Goal: Task Accomplishment & Management: Complete application form

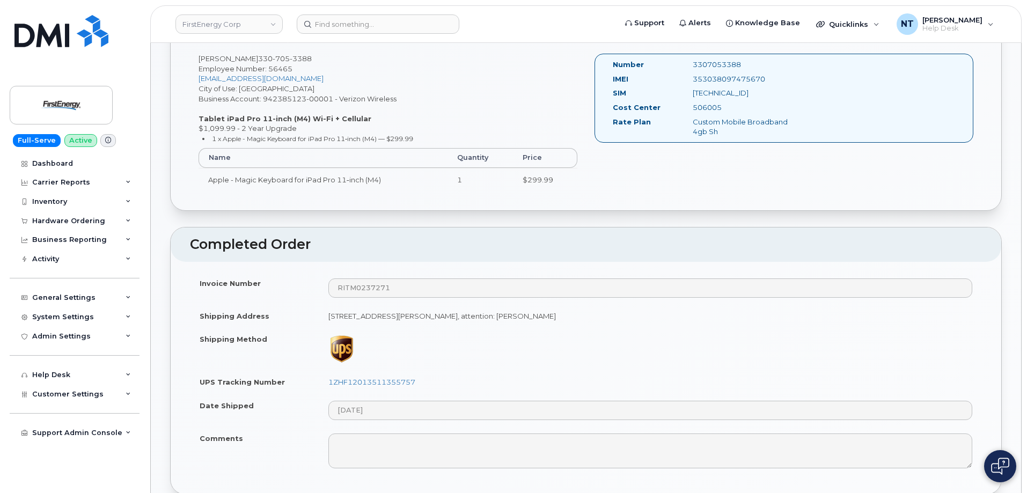
scroll to position [161, 0]
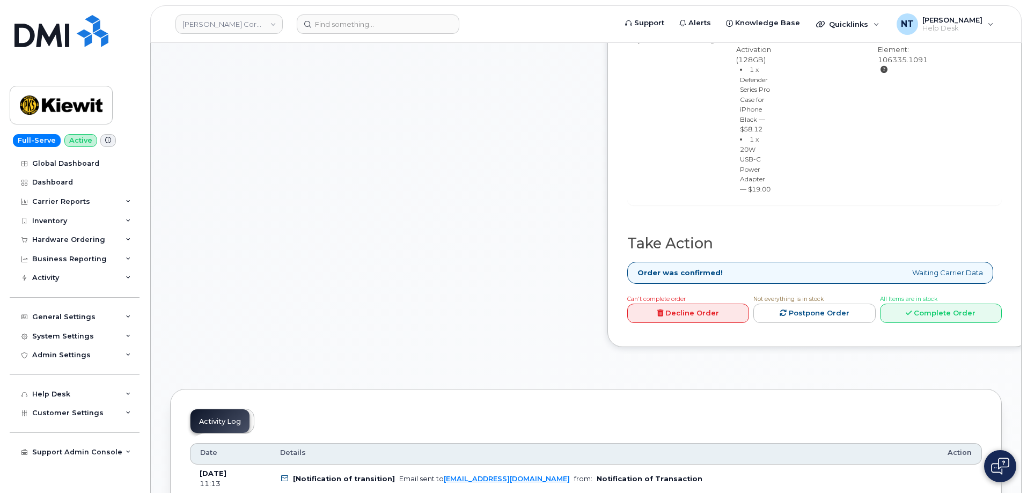
scroll to position [536, 0]
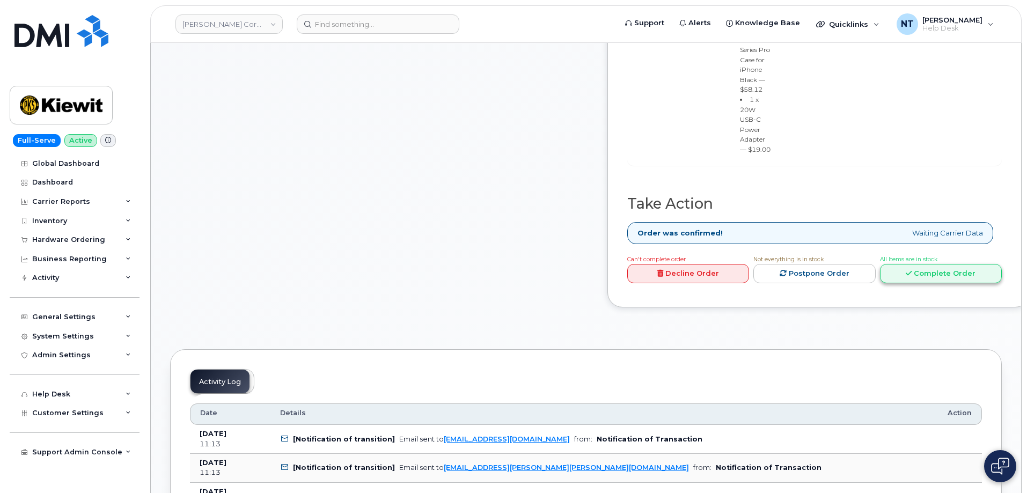
click at [936, 284] on link "Complete Order" at bounding box center [941, 274] width 122 height 20
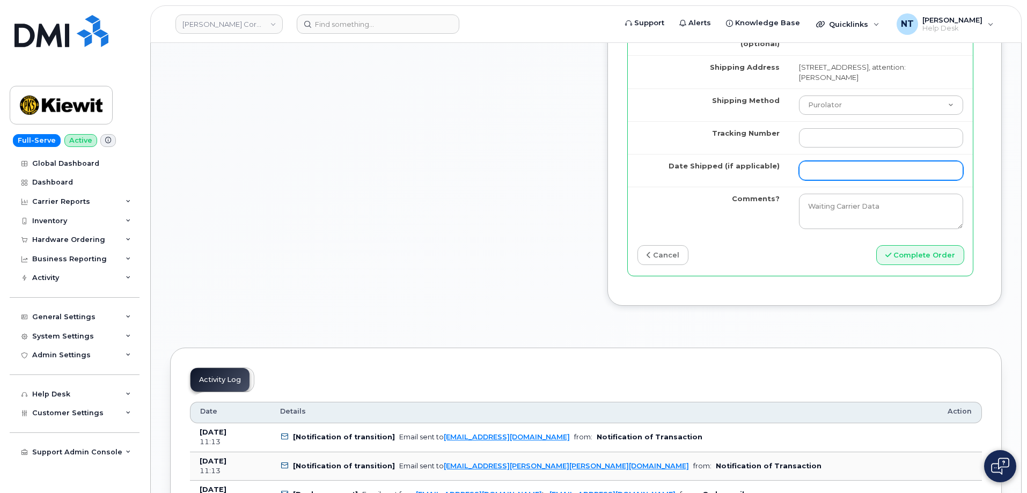
scroll to position [1073, 0]
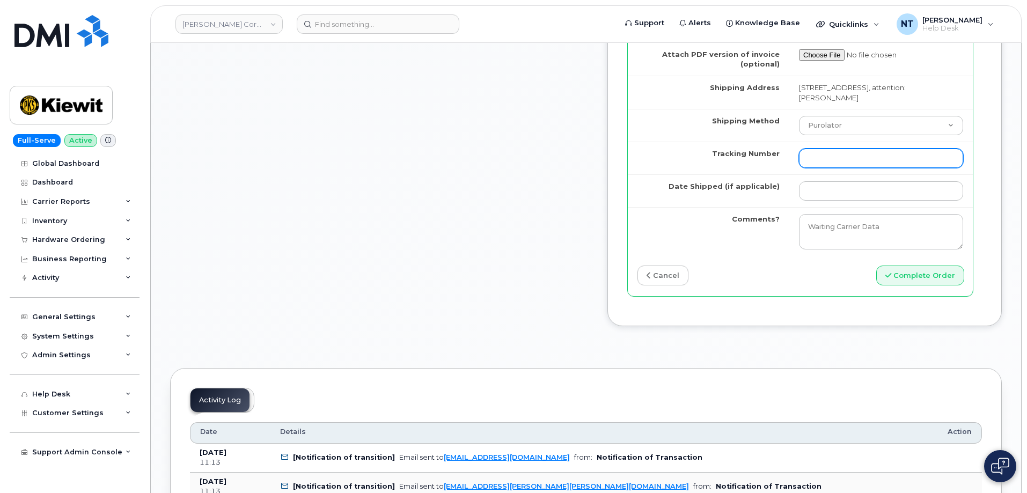
click at [861, 168] on input "Tracking Number" at bounding box center [881, 158] width 164 height 19
paste input "444401110056"
type input "444401110056"
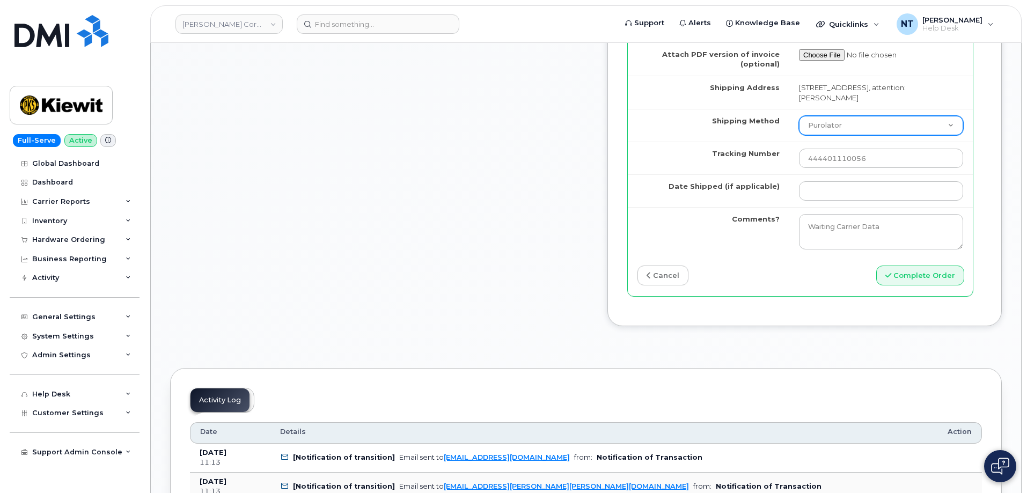
click at [859, 135] on select "Purolator UPS FedEx Canada Post Courier Other Drop Off Pick Up" at bounding box center [881, 125] width 164 height 19
select select "FedEx"
click at [799, 135] on select "Purolator UPS FedEx Canada Post Courier Other Drop Off Pick Up" at bounding box center [881, 125] width 164 height 19
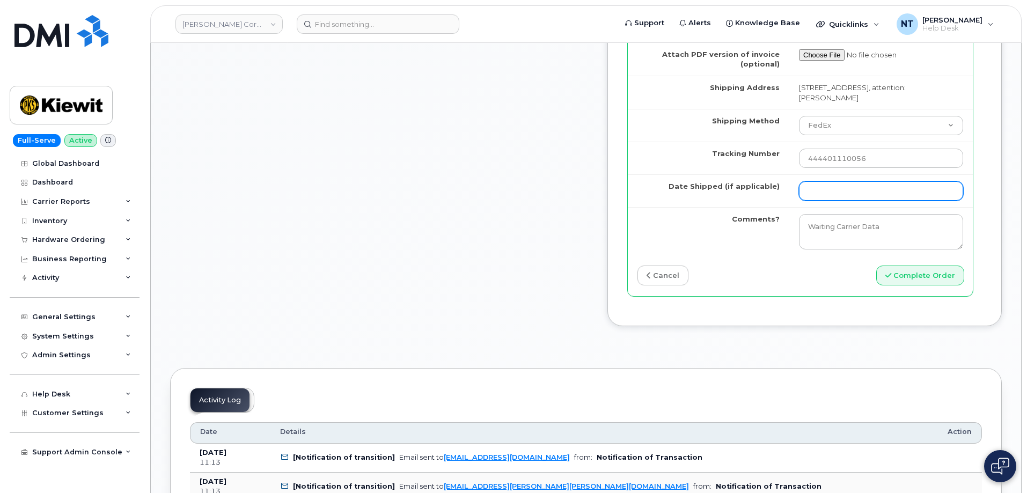
click at [836, 201] on input "Date Shipped (if applicable)" at bounding box center [881, 190] width 164 height 19
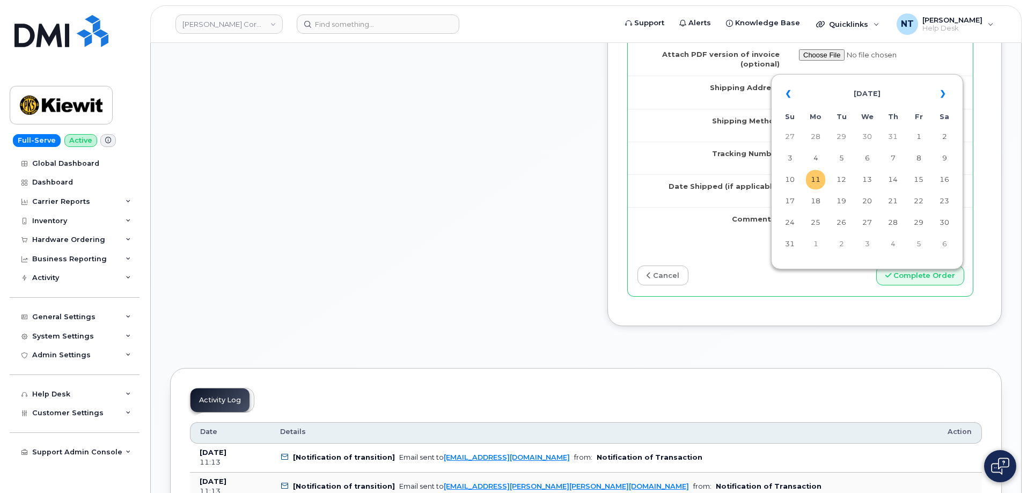
click at [820, 181] on td "11" at bounding box center [815, 179] width 19 height 19
type input "2025-08-11"
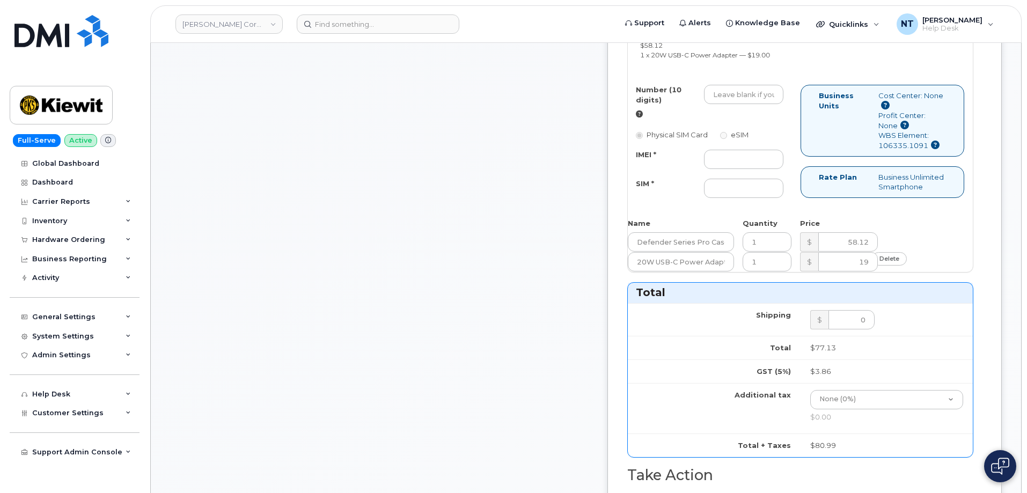
scroll to position [483, 0]
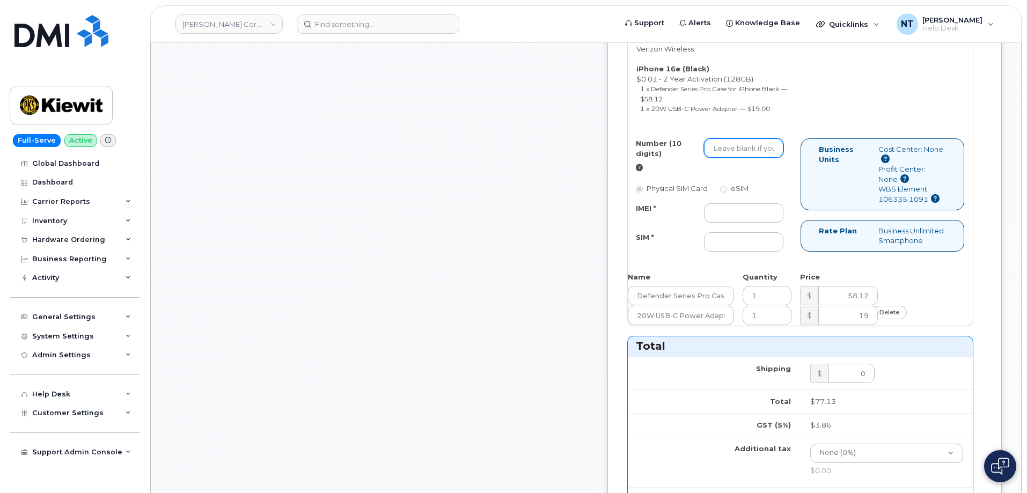
click at [756, 158] on input "Number (10 digits)" at bounding box center [743, 147] width 79 height 19
paste input "318-738-5035"
click at [775, 158] on input "318-738-5035" at bounding box center [743, 147] width 79 height 19
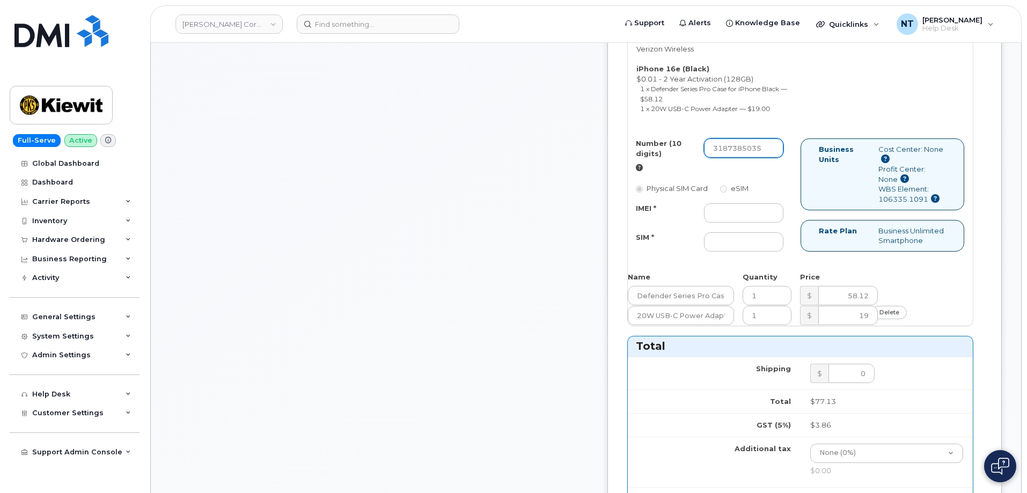
drag, startPoint x: 757, startPoint y: 218, endPoint x: 769, endPoint y: 220, distance: 12.1
click at [769, 158] on input "3187385035" at bounding box center [743, 147] width 79 height 19
type input "3187385035"
click at [765, 262] on div "Number (10 digits) 3187385035 Physical SIM Card eSIM IMEI * SIM *" at bounding box center [714, 199] width 173 height 123
click at [767, 223] on input "IMEI *" at bounding box center [743, 212] width 79 height 19
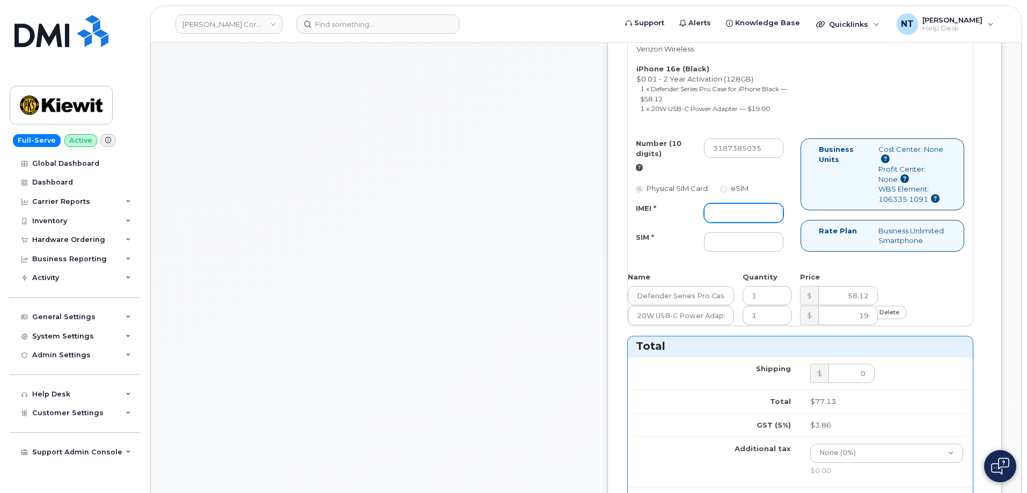
paste input "351418498928398"
type input "351418498928398"
click at [759, 252] on input "SIM *" at bounding box center [743, 241] width 79 height 19
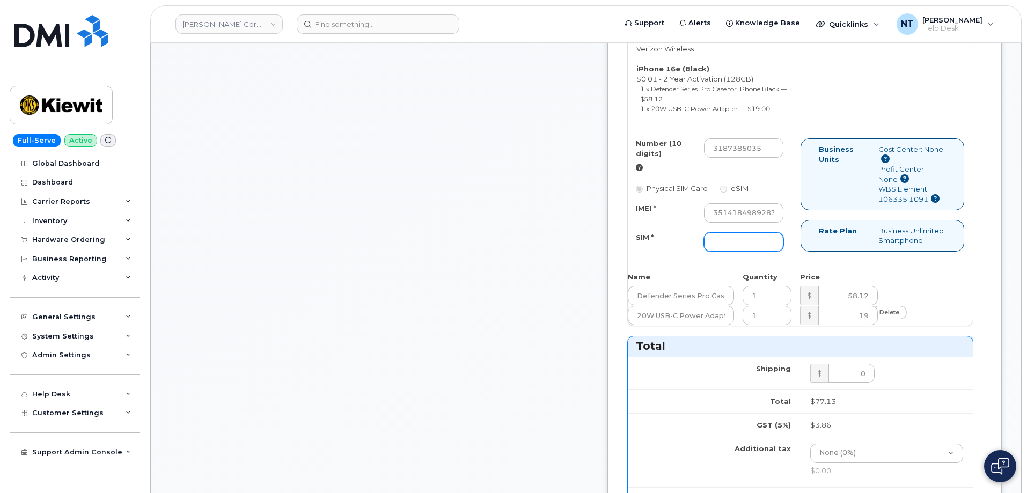
paste input "89043052010008889625001314683409"
type input "89043052010008889625001314683409"
drag, startPoint x: 782, startPoint y: 286, endPoint x: 835, endPoint y: 286, distance: 53.1
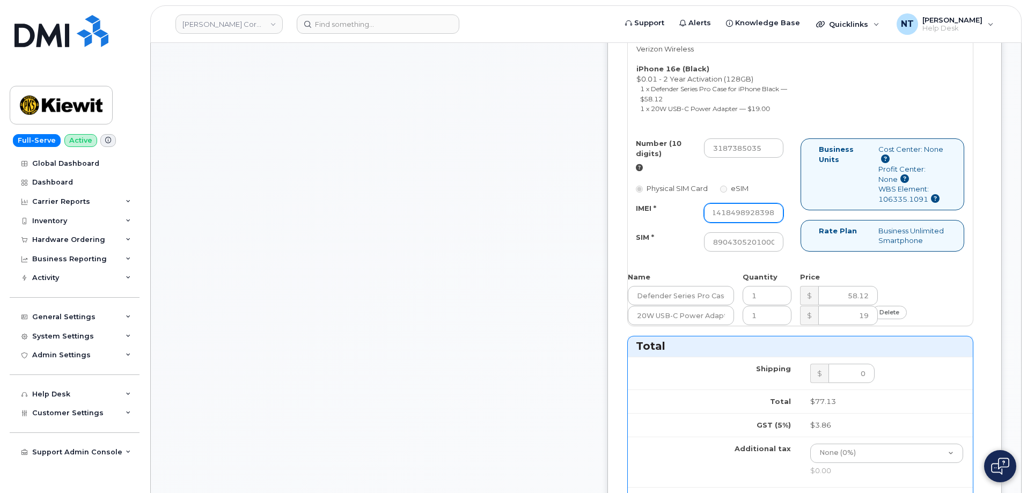
click at [835, 262] on div "Number (10 digits) 3187385035 Physical SIM Card eSIM IMEI * 351418498928398 SIM…" at bounding box center [800, 199] width 345 height 123
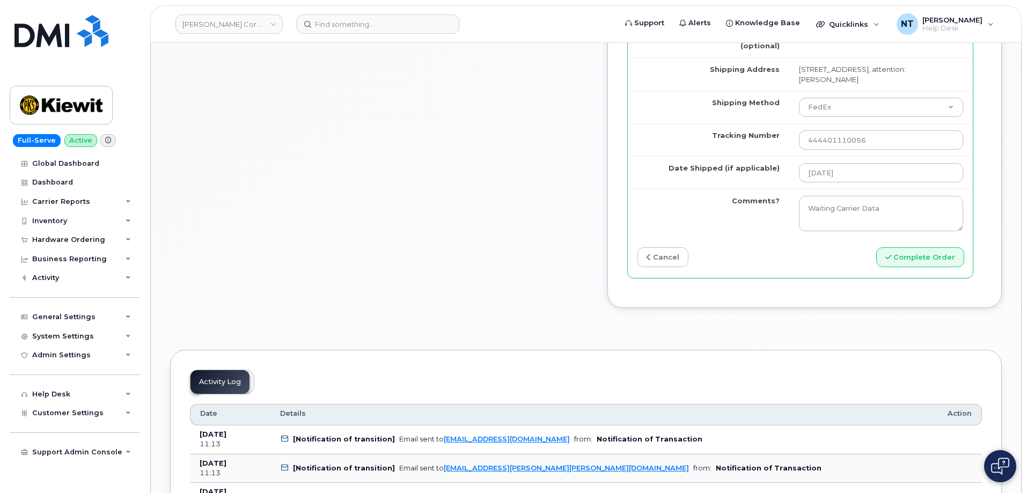
scroll to position [1234, 0]
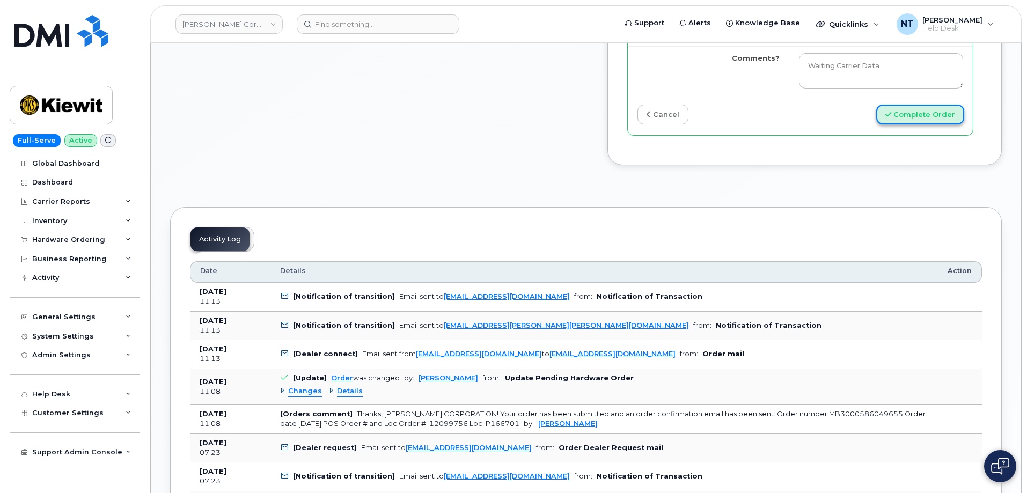
click at [940, 124] on button "Complete Order" at bounding box center [920, 115] width 88 height 20
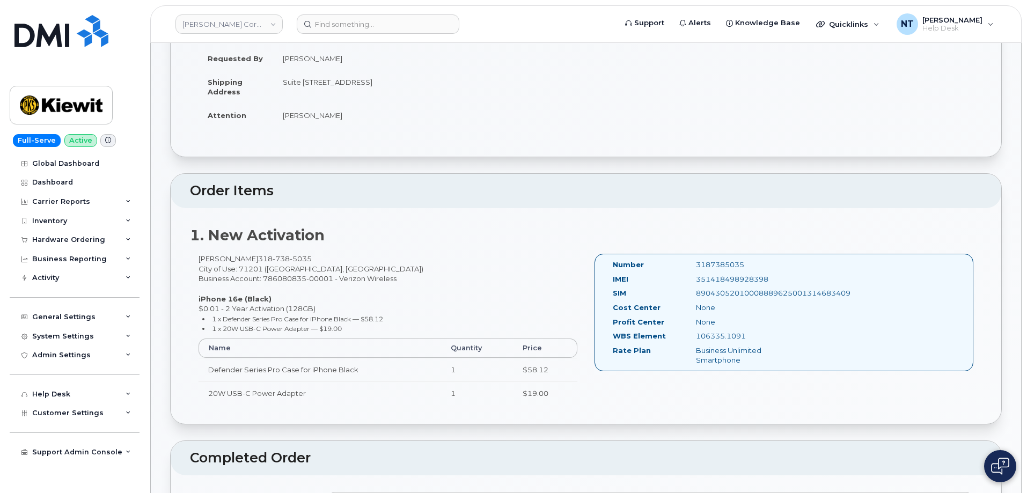
scroll to position [376, 0]
